Goal: Obtain resource: Download file/media

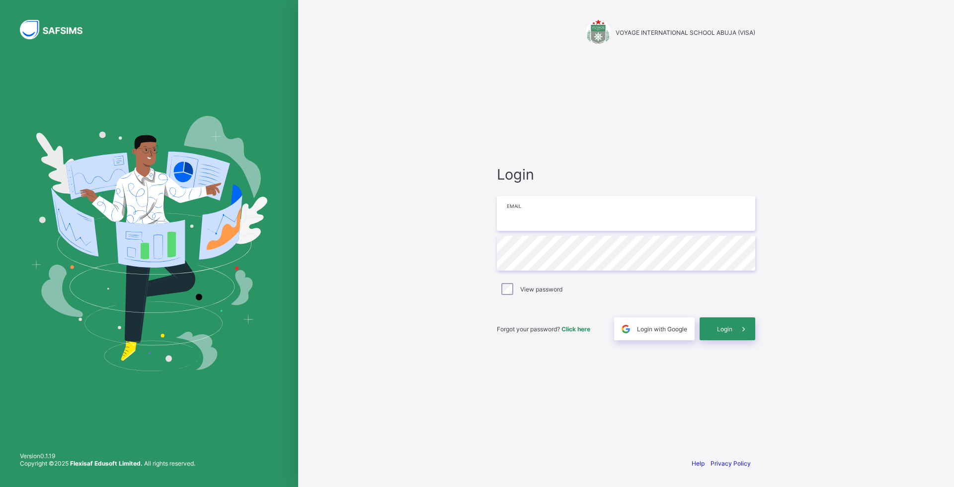
click at [542, 210] on input "email" at bounding box center [626, 213] width 258 height 35
type input "**********"
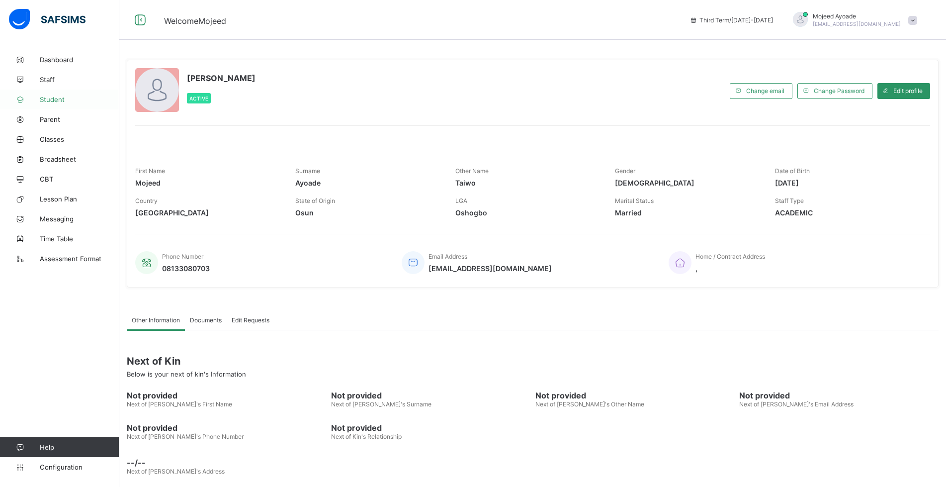
click at [46, 103] on span "Student" at bounding box center [80, 99] width 80 height 8
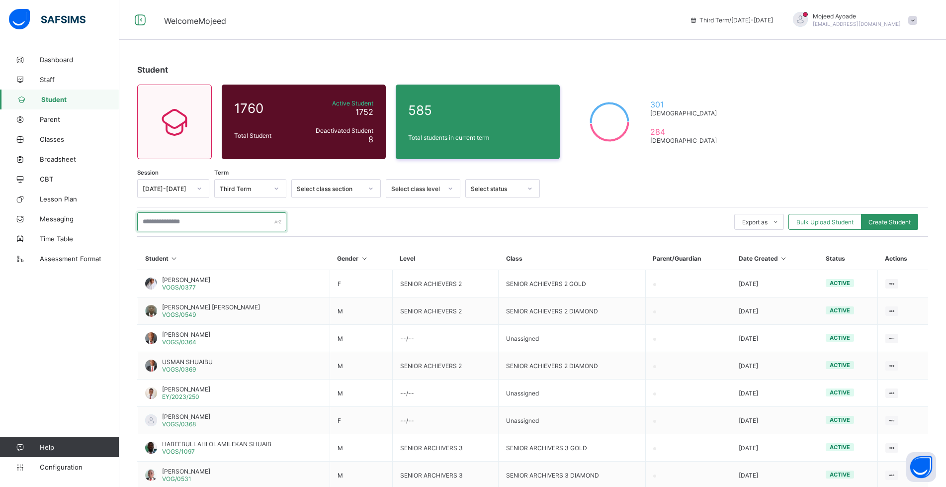
click at [176, 223] on input "text" at bounding box center [211, 221] width 149 height 19
paste input "**********"
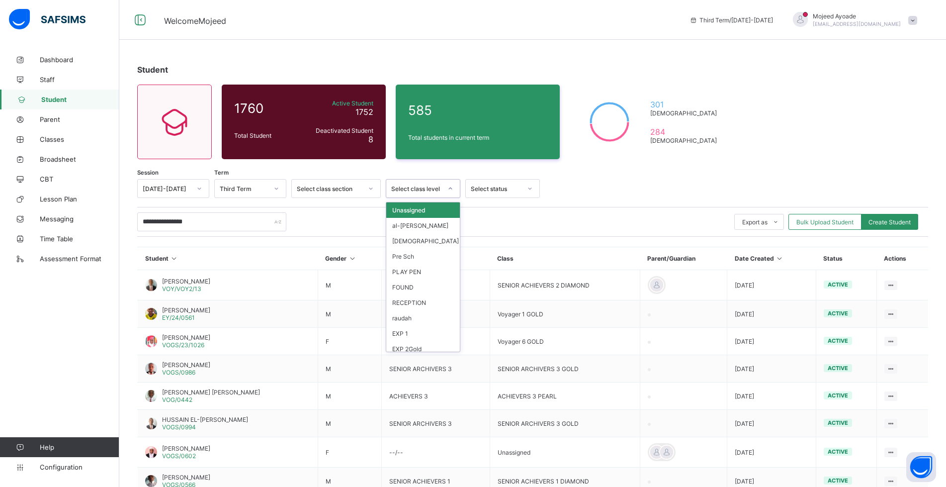
click at [451, 188] on icon at bounding box center [450, 188] width 6 height 10
click at [401, 328] on div "VOG 6" at bounding box center [423, 325] width 74 height 15
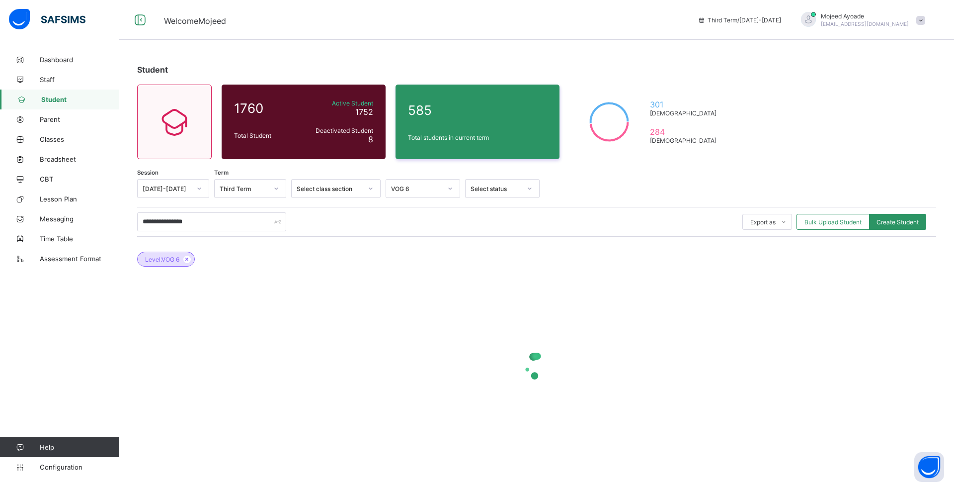
click at [356, 359] on div at bounding box center [536, 366] width 799 height 40
click at [202, 222] on input "**********" at bounding box center [211, 221] width 149 height 19
type input "*"
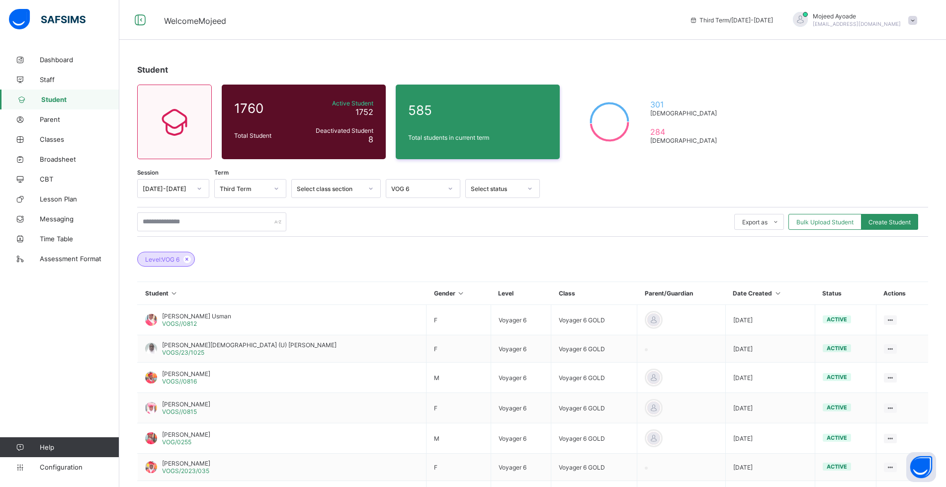
click at [626, 208] on div "Export as Pdf Report Excel Report Excel Report (LMS) Bulk Upload Student Create…" at bounding box center [532, 222] width 791 height 30
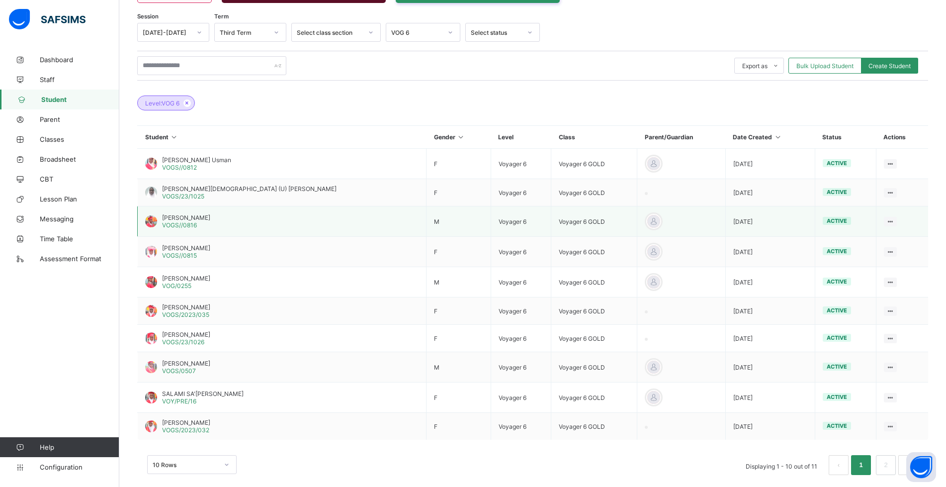
scroll to position [169, 0]
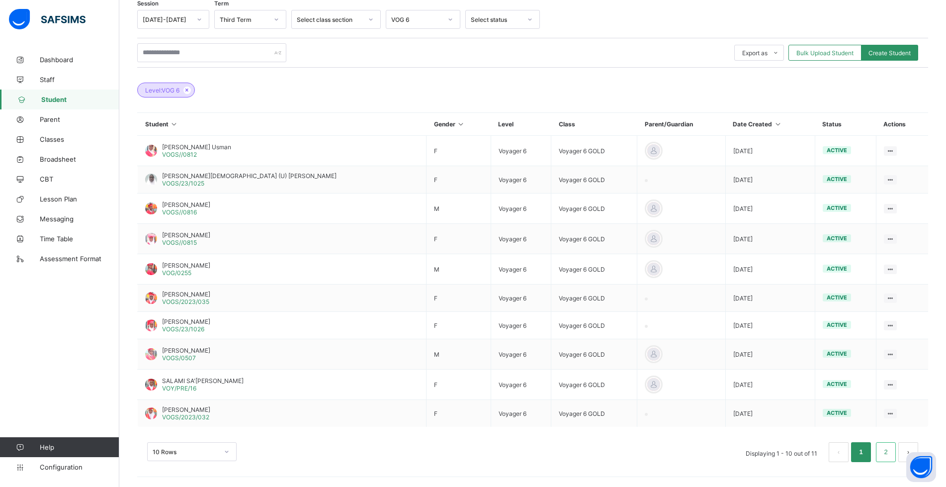
click at [890, 450] on link "2" at bounding box center [885, 451] width 9 height 13
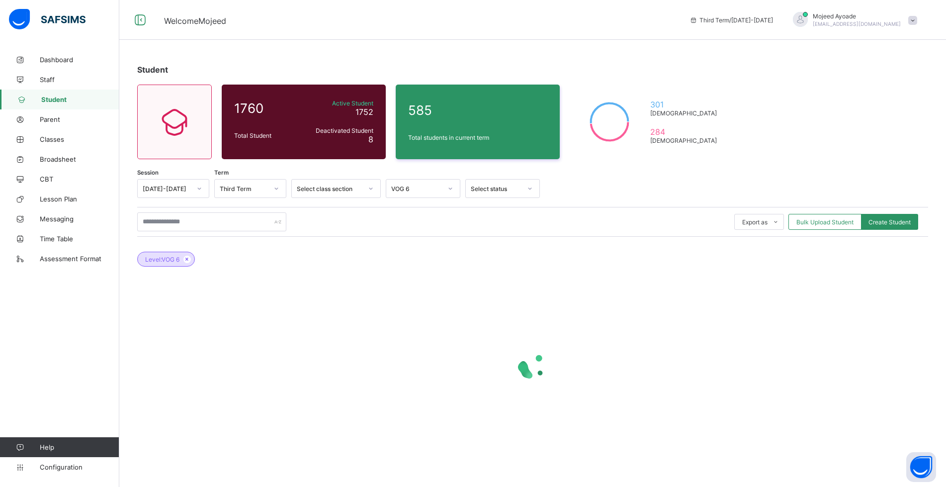
scroll to position [0, 0]
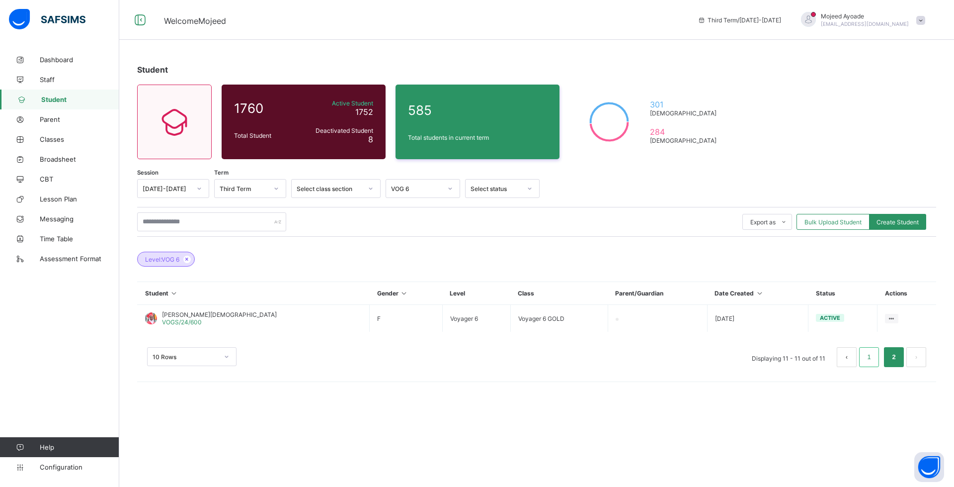
click at [867, 360] on link "1" at bounding box center [868, 356] width 9 height 13
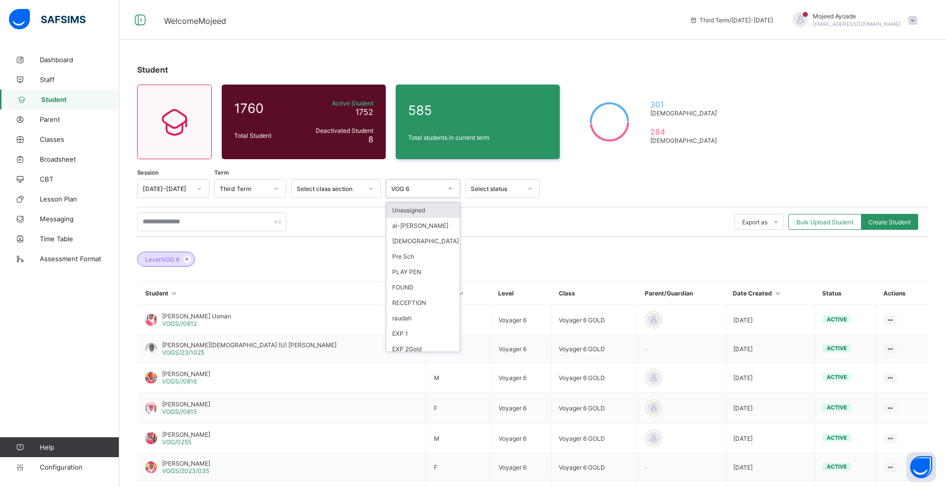
click at [450, 187] on icon at bounding box center [450, 188] width 6 height 10
click at [411, 310] on div "VOG 5" at bounding box center [423, 310] width 74 height 15
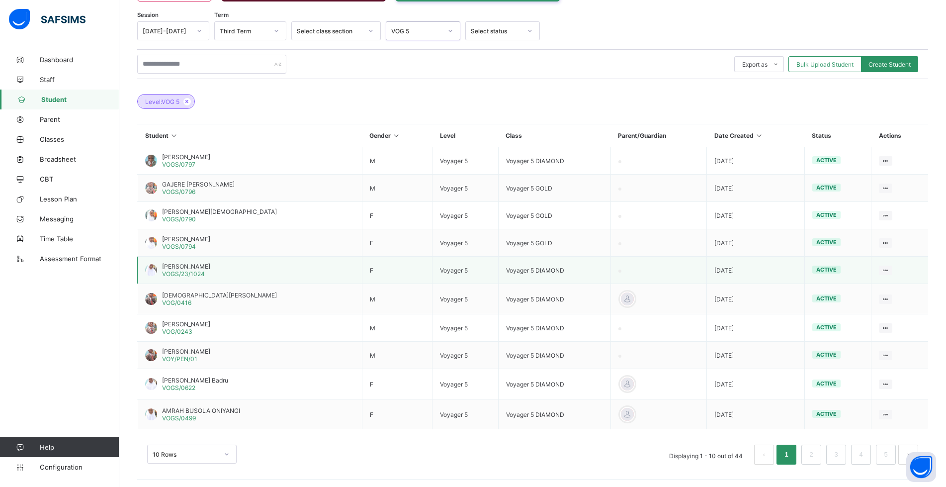
scroll to position [160, 0]
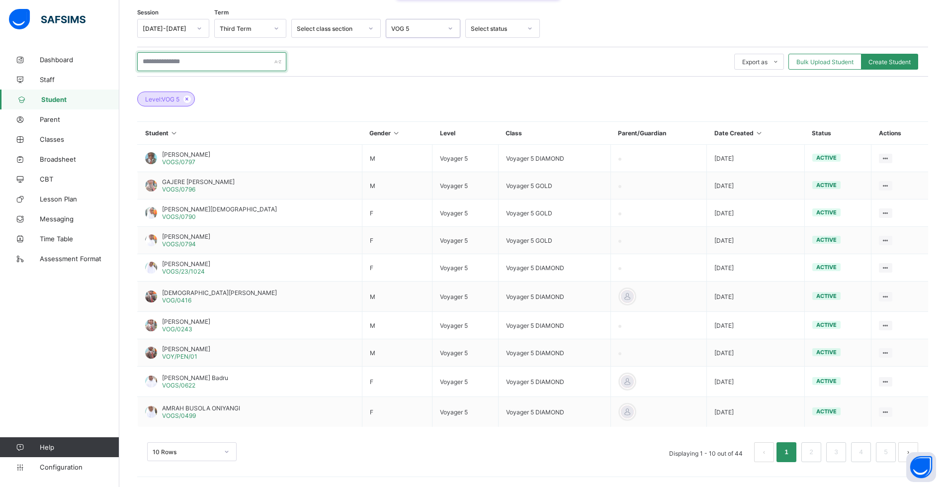
click at [172, 65] on input "text" at bounding box center [211, 61] width 149 height 19
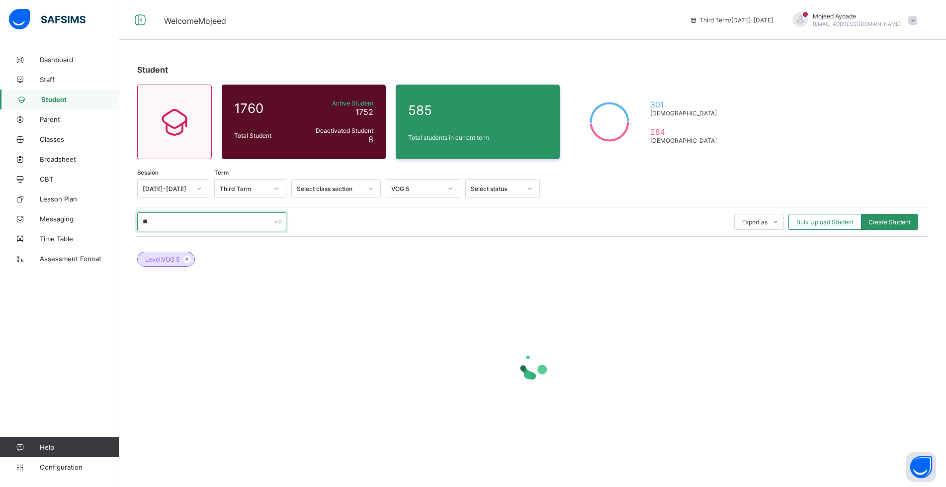
scroll to position [0, 0]
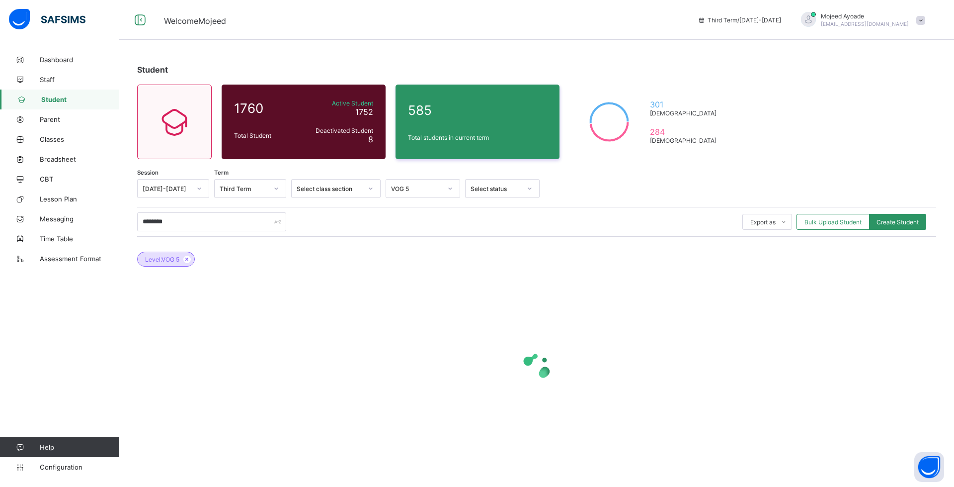
click at [361, 226] on div "******** Export as Pdf Report Excel Report Excel Report (LMS) Bulk Upload Stude…" at bounding box center [536, 221] width 799 height 19
click at [197, 222] on input "********" at bounding box center [211, 221] width 149 height 19
type input "*"
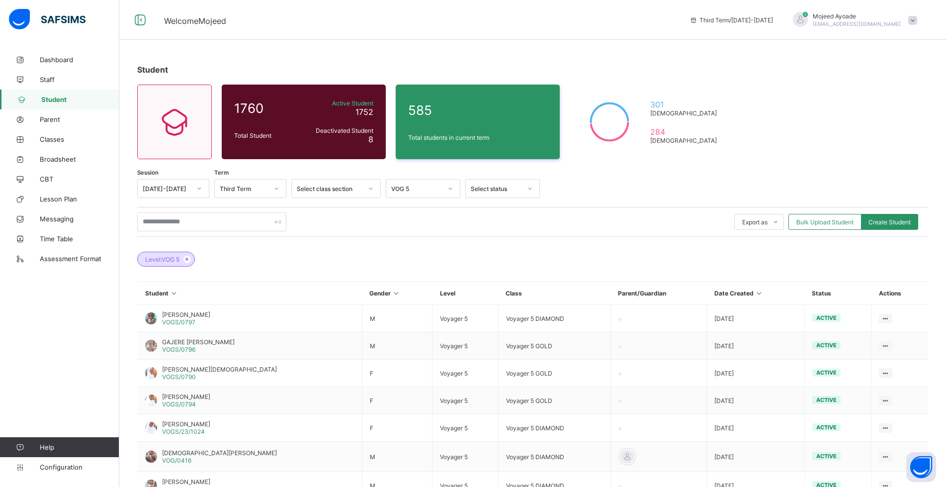
click at [419, 217] on div "Export as Pdf Report Excel Report Excel Report (LMS) Bulk Upload Student Create…" at bounding box center [532, 221] width 791 height 19
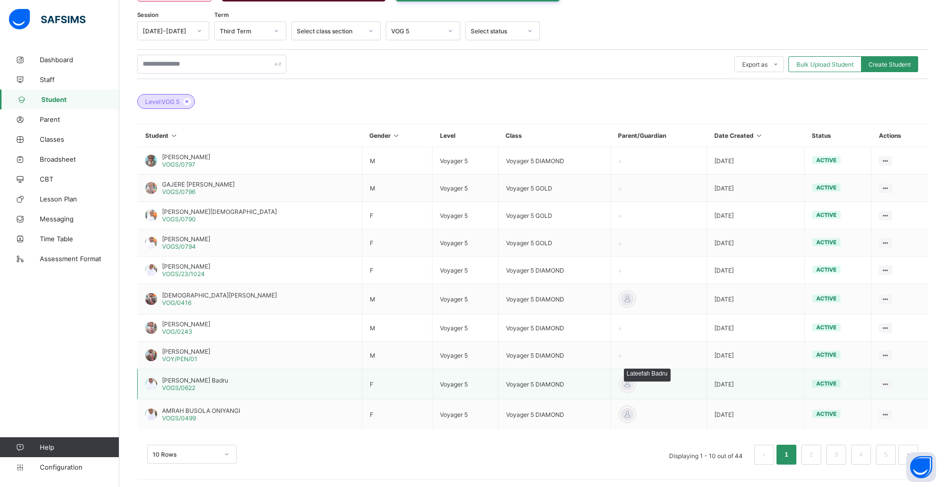
scroll to position [160, 0]
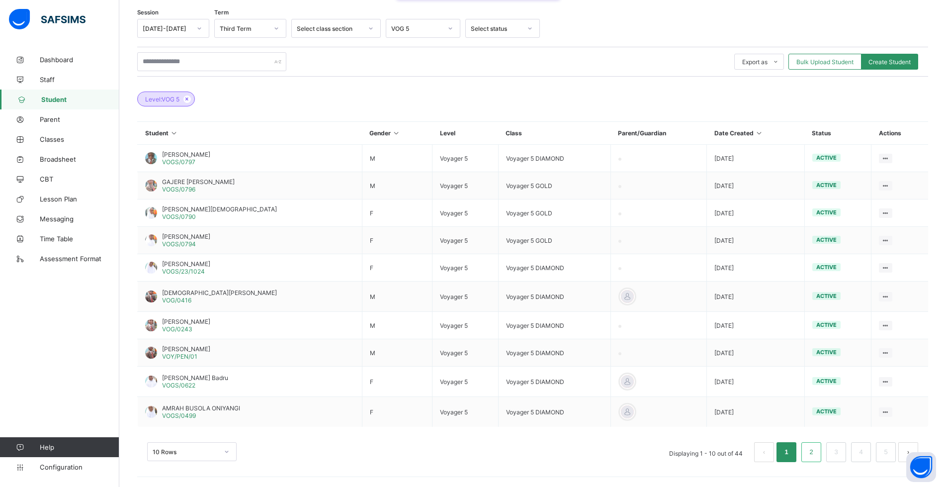
click at [816, 448] on link "2" at bounding box center [810, 451] width 9 height 13
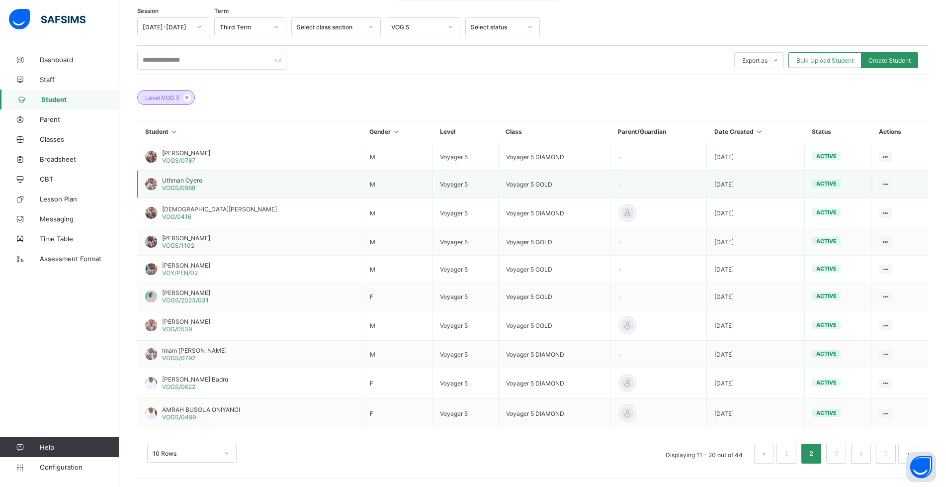
scroll to position [163, 0]
click at [840, 452] on link "3" at bounding box center [835, 451] width 9 height 13
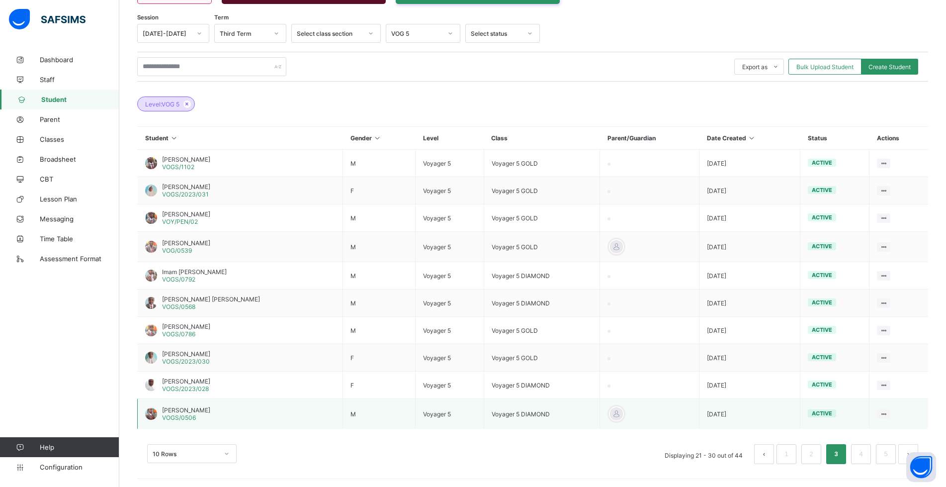
scroll to position [157, 0]
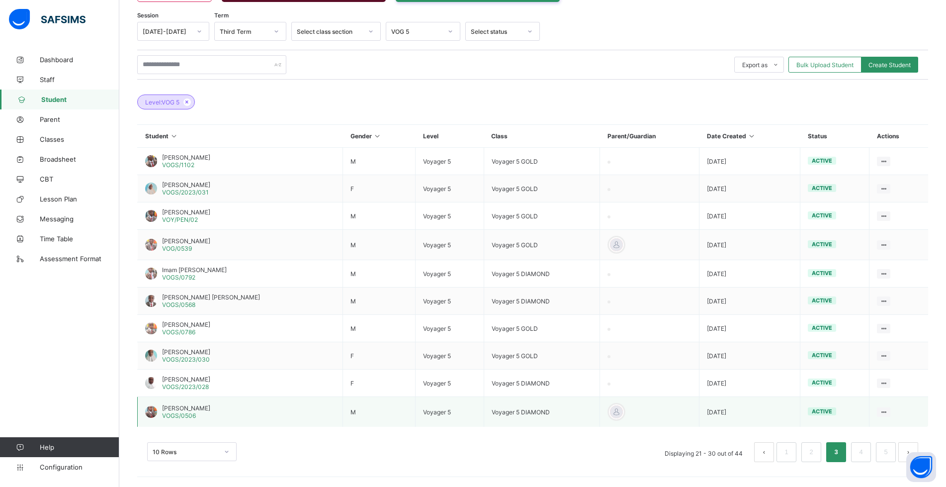
click at [206, 408] on span "[PERSON_NAME]" at bounding box center [186, 407] width 48 height 7
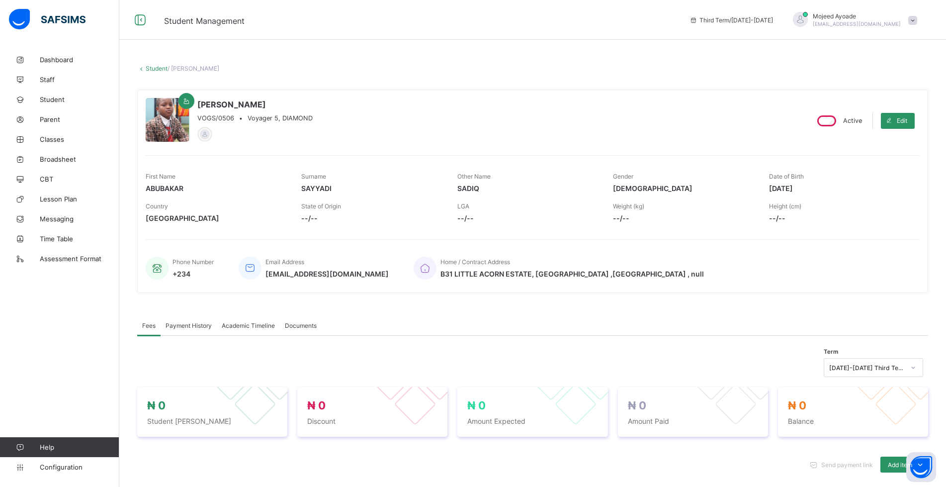
click at [249, 324] on span "Academic Timeline" at bounding box center [248, 325] width 53 height 7
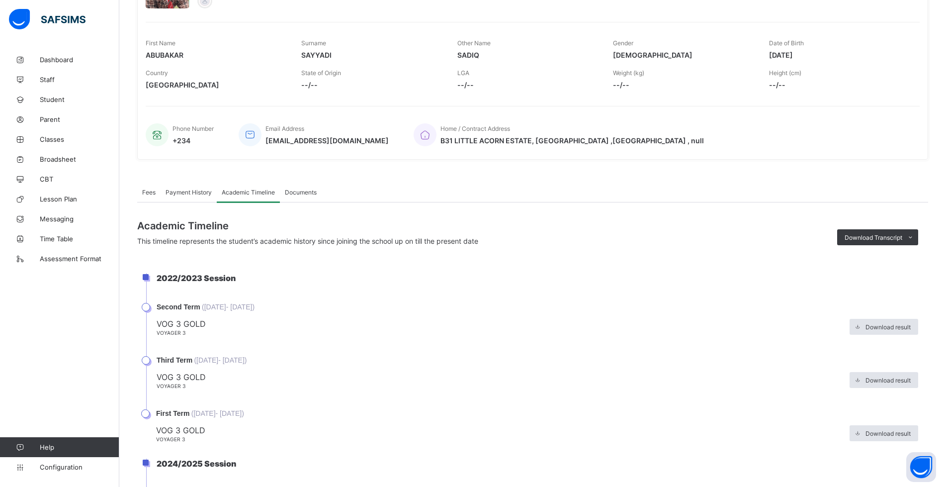
scroll to position [149, 0]
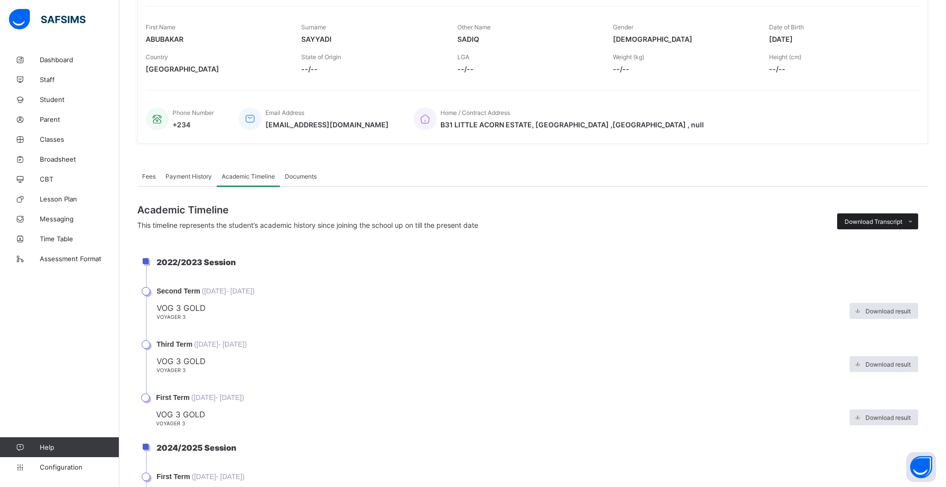
click at [890, 224] on span "Download Transcript" at bounding box center [873, 221] width 58 height 7
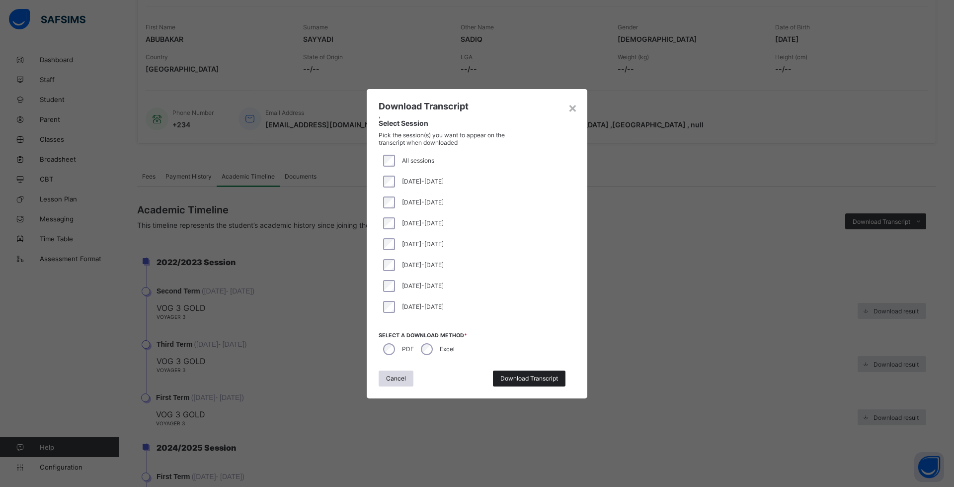
click at [525, 383] on div "Download Transcript" at bounding box center [529, 378] width 73 height 16
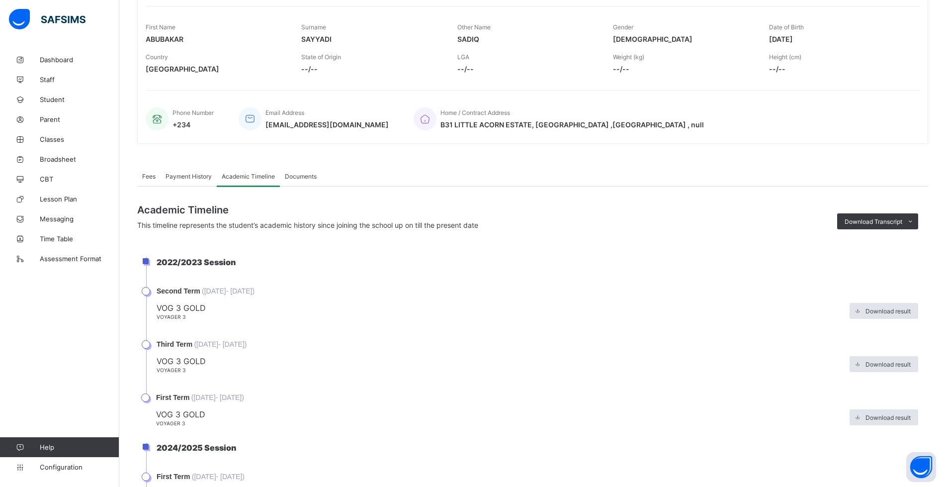
scroll to position [0, 0]
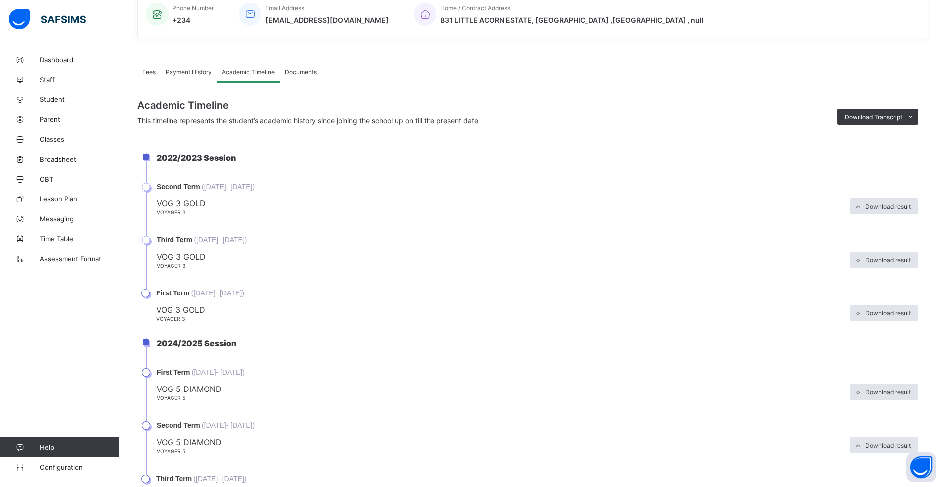
scroll to position [253, 0]
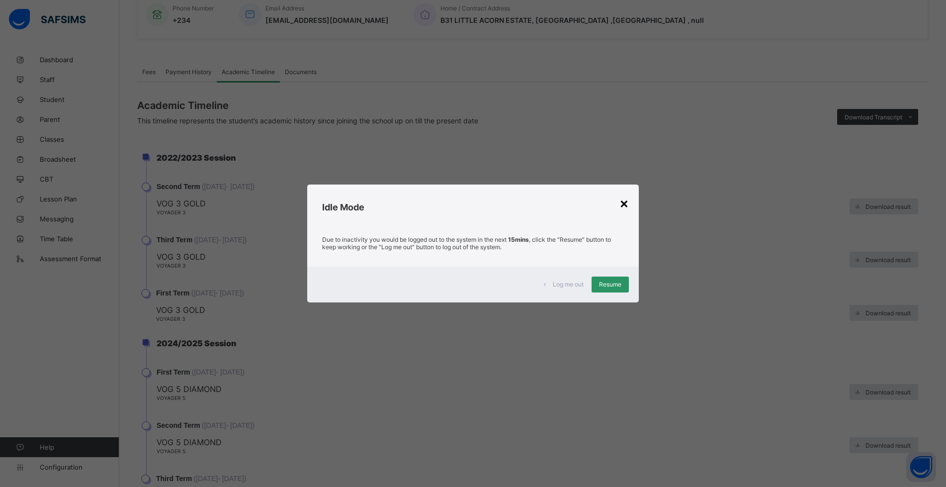
click at [622, 205] on div "×" at bounding box center [623, 202] width 9 height 17
